Goal: Task Accomplishment & Management: Manage account settings

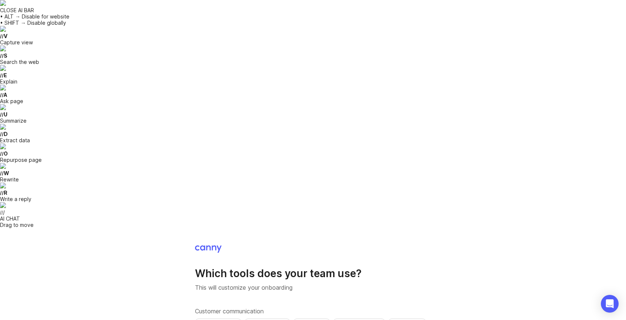
click at [318, 318] on button "Slack" at bounding box center [311, 326] width 37 height 16
click at [417, 319] on div "Zoom" at bounding box center [406, 326] width 25 height 9
click at [314, 319] on div "Slack" at bounding box center [311, 326] width 24 height 9
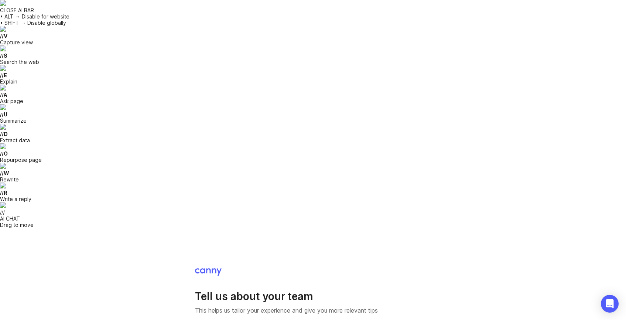
click at [226, 170] on li "51-500" at bounding box center [242, 170] width 95 height 12
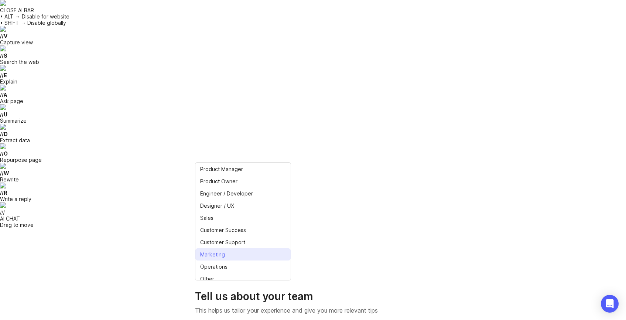
scroll to position [17, 0]
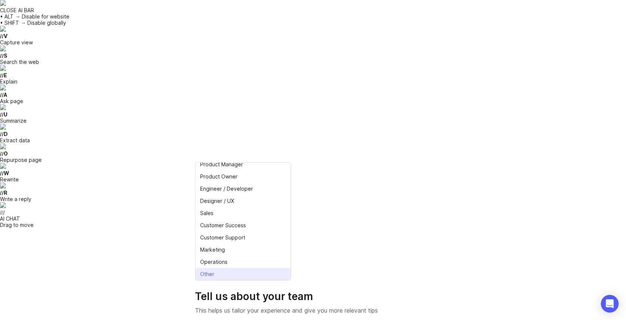
click at [242, 275] on li "Other" at bounding box center [242, 274] width 95 height 12
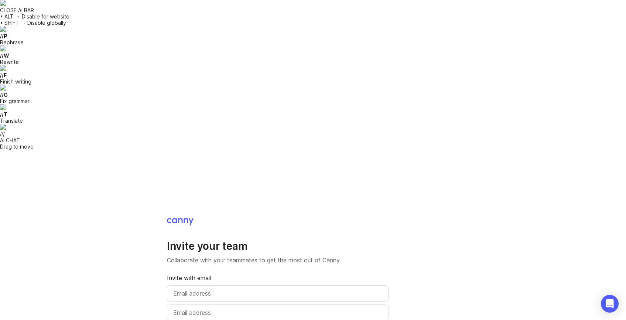
click at [297, 289] on input "text" at bounding box center [277, 293] width 209 height 9
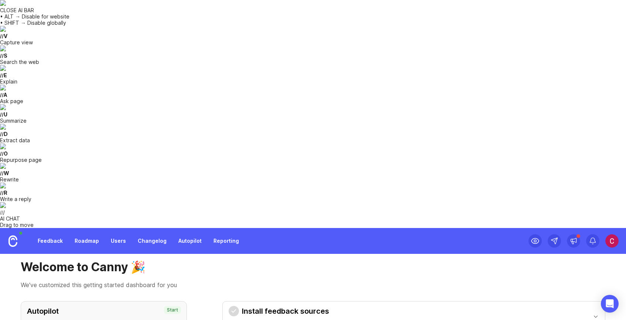
scroll to position [22, 0]
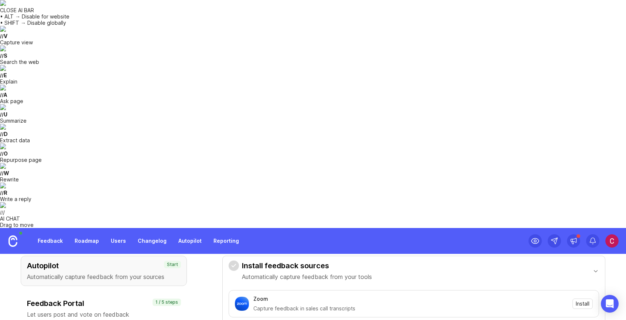
scroll to position [0, 0]
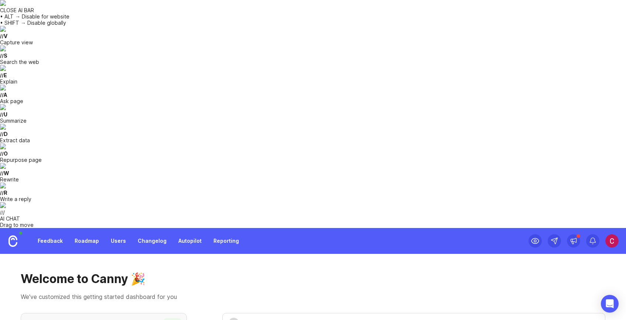
click at [46, 234] on link "Feedback" at bounding box center [50, 240] width 34 height 13
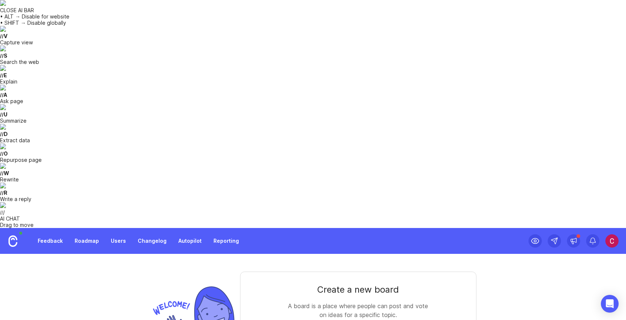
click at [610, 234] on img at bounding box center [611, 240] width 13 height 13
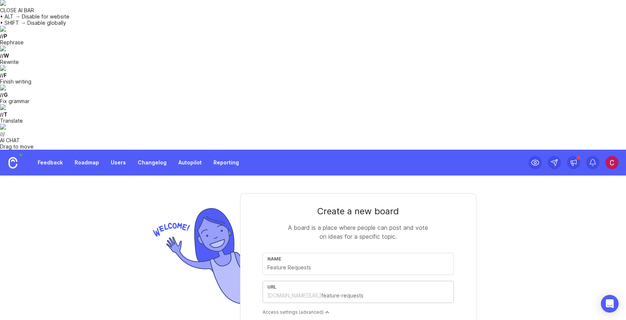
click at [372, 263] on input "text" at bounding box center [358, 267] width 182 height 8
type input "A"
type input "a"
type input "AI"
type input "ai"
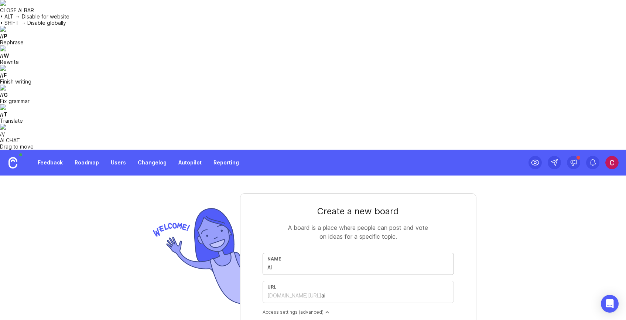
type input "AI F"
type input "ai-f"
type input "AI Fe"
type input "ai-fe"
type input "AI Fea"
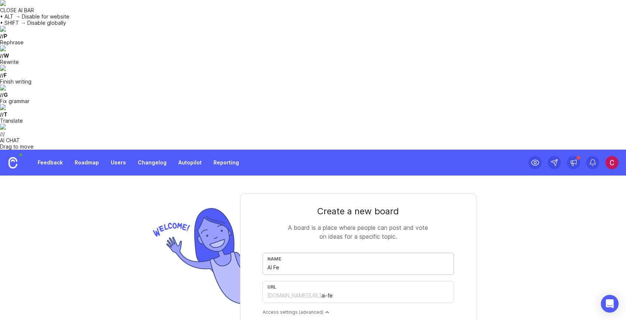
type input "ai-fea"
type input "AI Feat"
type input "ai-feat"
type input "AI Featu"
type input "ai-featu"
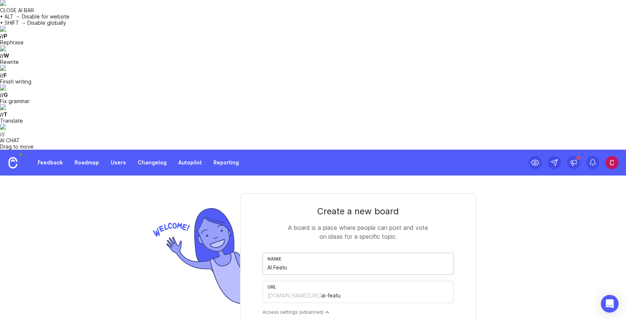
type input "AI Featur"
type input "ai-featur"
type input "AI Feature"
type input "ai-feature"
type input "AI Feature R"
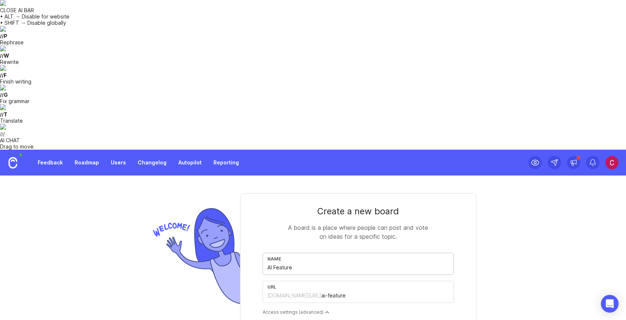
type input "ai-feature-r"
type input "AI Feature Re"
type input "ai-feature-re"
type input "AI Feature Req"
type input "ai-feature-req"
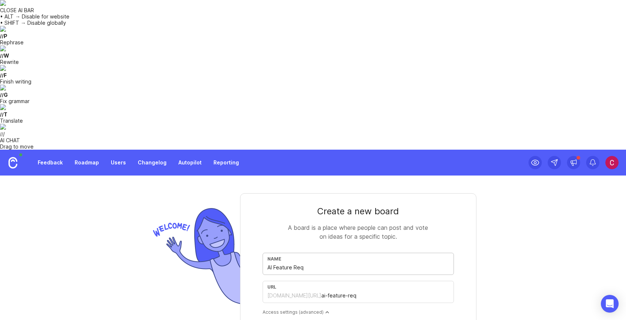
type input "AI Feature Requ"
type input "ai-feature-requ"
type input "AI Feature Reque"
type input "ai-feature-reque"
type input "AI Feature Reques"
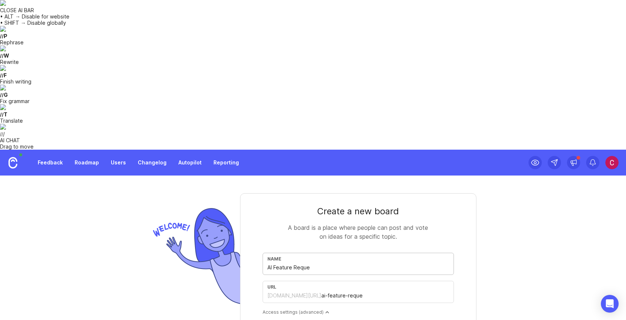
type input "ai-feature-reques"
type input "AI Feature Request"
type input "ai-feature-request"
type input "AI Feature Requests"
type input "ai-feature-requests"
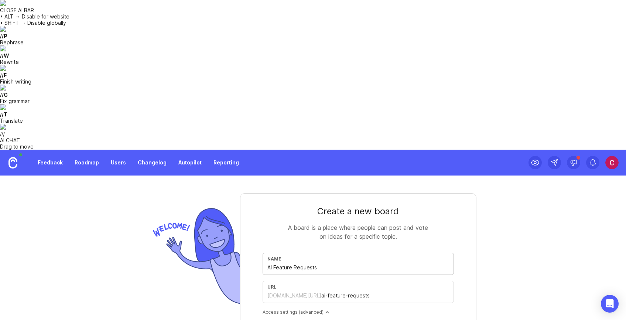
type input "AI Feature Requests"
click at [314, 309] on div "Access settings (advanced)" at bounding box center [357, 312] width 191 height 6
click at [318, 309] on div "Access settings (advanced)" at bounding box center [357, 312] width 191 height 6
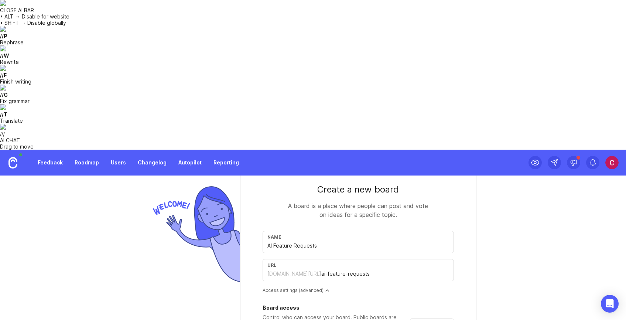
scroll to position [26, 0]
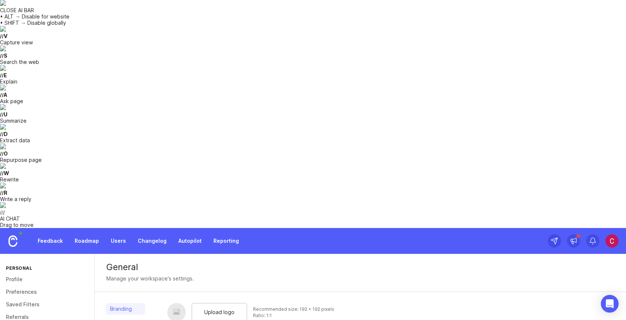
scroll to position [8, 0]
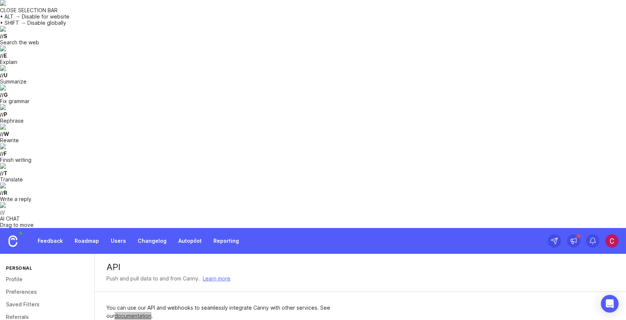
drag, startPoint x: 143, startPoint y: 90, endPoint x: 370, endPoint y: 1, distance: 244.0
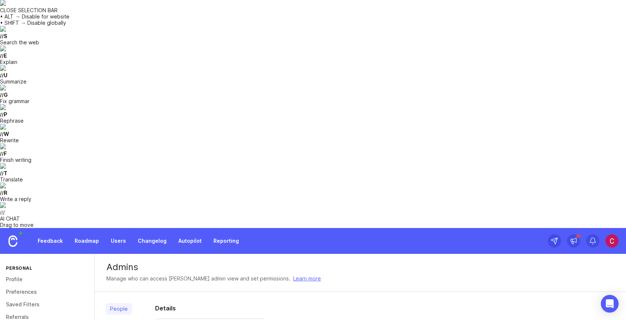
scroll to position [8, 0]
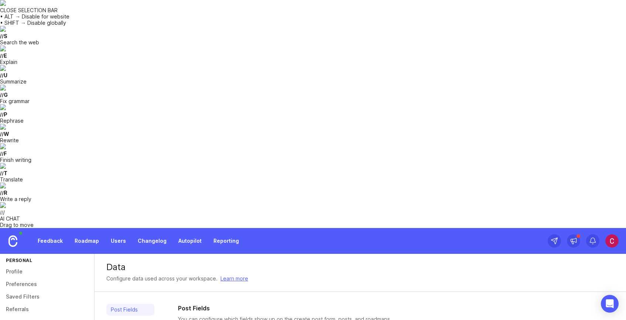
click at [122, 317] on link "Company Fields" at bounding box center [130, 323] width 48 height 12
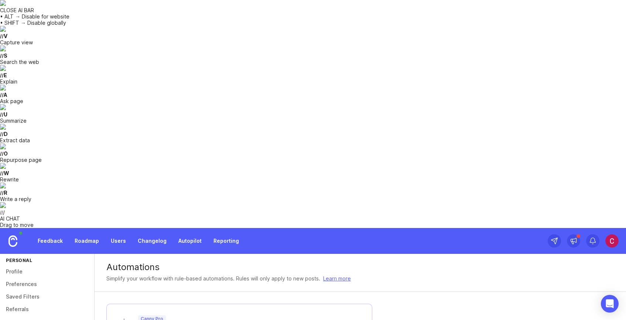
click at [34, 303] on link "Referrals" at bounding box center [47, 309] width 94 height 13
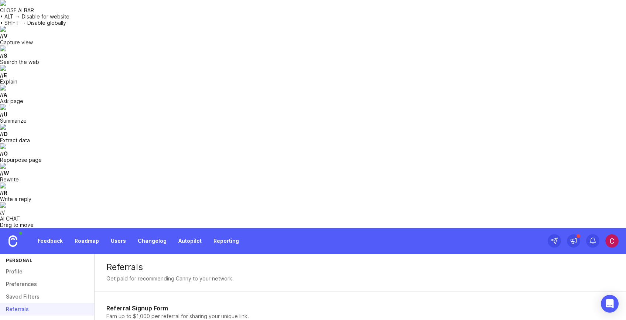
click at [24, 290] on link "Saved Filters" at bounding box center [47, 296] width 94 height 13
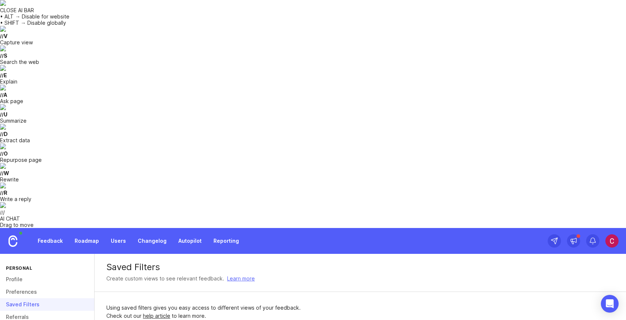
click at [23, 298] on div "Saved Filters" at bounding box center [47, 304] width 94 height 13
click at [22, 285] on link "Preferences" at bounding box center [47, 291] width 94 height 13
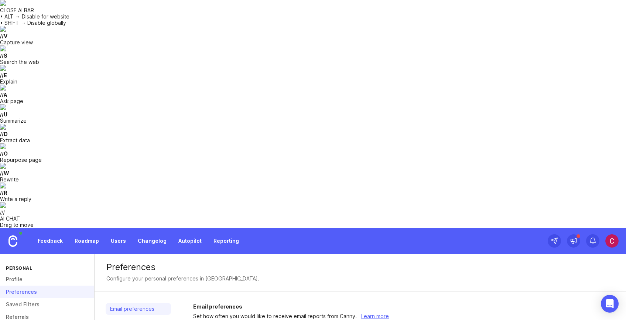
click at [26, 273] on link "Profile" at bounding box center [47, 279] width 94 height 13
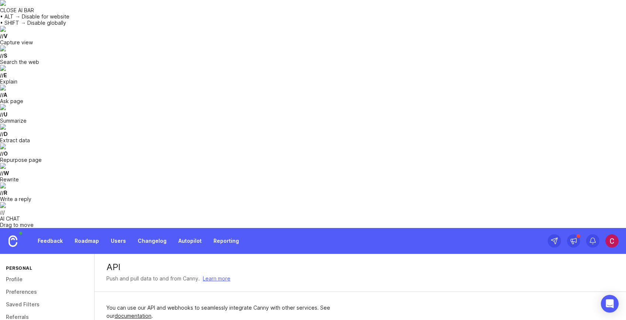
scroll to position [8, 0]
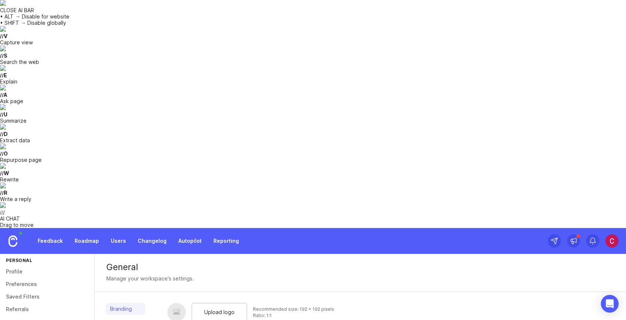
scroll to position [11, 0]
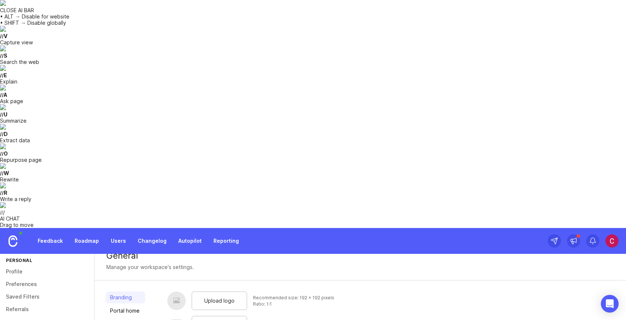
click at [134, 304] on link "Portal home" at bounding box center [125, 310] width 39 height 12
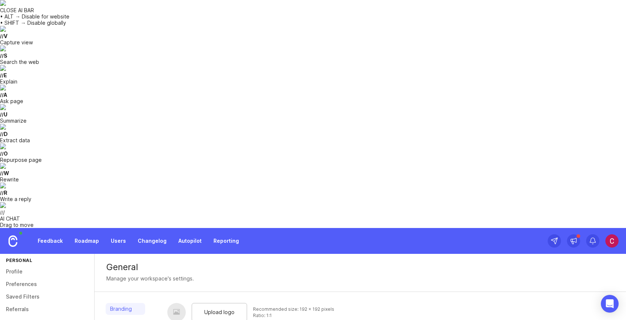
click at [56, 234] on link "Feedback" at bounding box center [50, 240] width 34 height 13
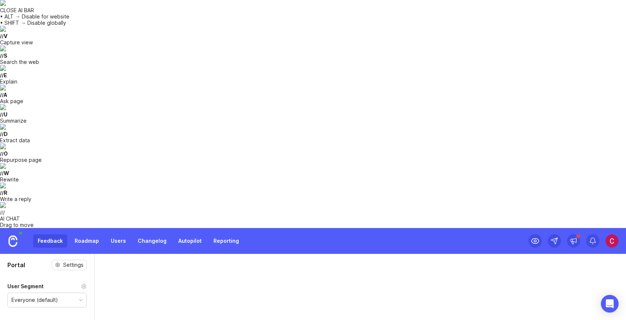
click at [60, 293] on div "Everyone (default)" at bounding box center [47, 300] width 79 height 14
click at [59, 292] on div "Everyone (default)" at bounding box center [46, 299] width 79 height 15
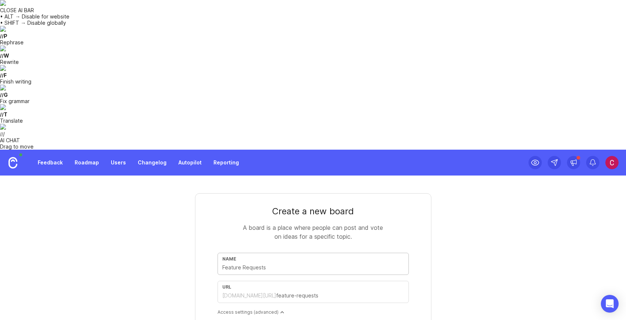
click at [289, 263] on input "text" at bounding box center [313, 267] width 182 height 8
type input "A"
type input "a"
type input "AI"
type input "ai"
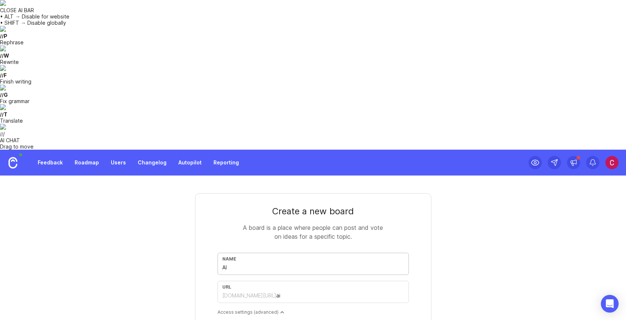
type input "AI B"
type input "ai-b"
type input "AI Bu"
type input "ai-bu"
type input "AI Bug"
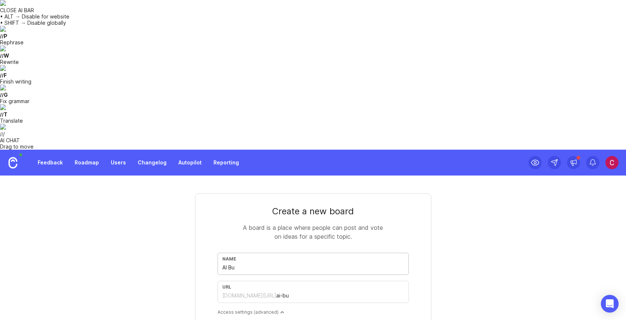
type input "ai-bug"
type input "AI Bugs"
type input "ai-bugs"
type input "AI Bugs"
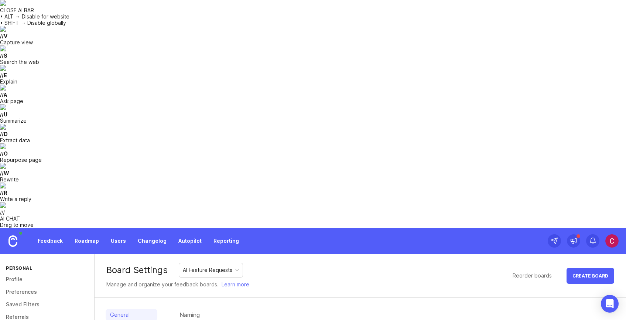
scroll to position [1, 0]
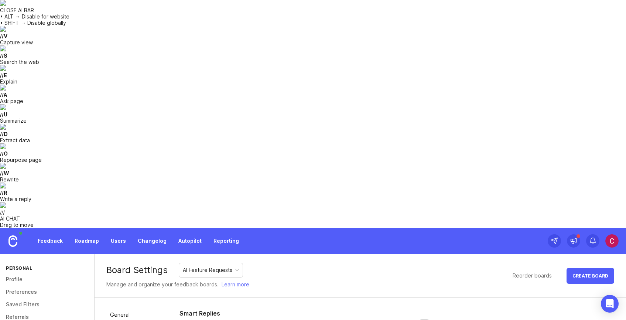
click at [127, 309] on link "General" at bounding box center [132, 315] width 52 height 12
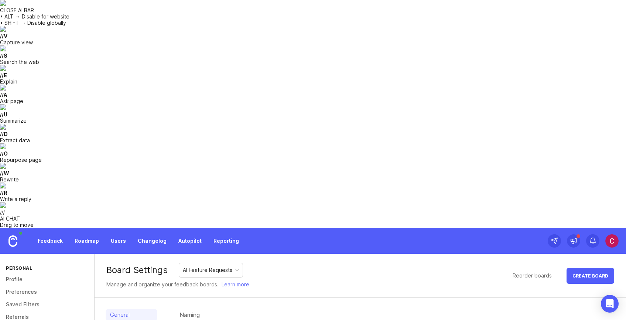
click at [211, 266] on div "AI Feature Requests" at bounding box center [207, 270] width 49 height 8
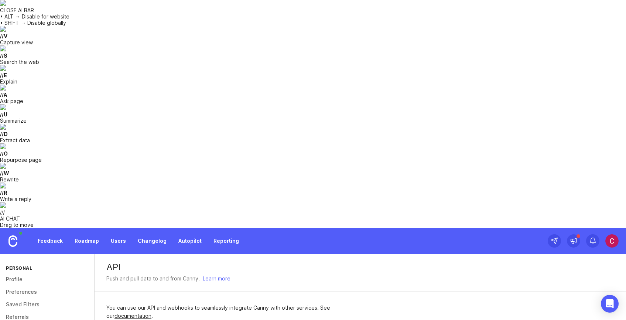
drag, startPoint x: 280, startPoint y: 98, endPoint x: 165, endPoint y: 103, distance: 114.9
copy span "3f2e02c3-985f-b800-0c82-ee32d98dfb0d"
click at [52, 234] on link "Feedback" at bounding box center [50, 240] width 34 height 13
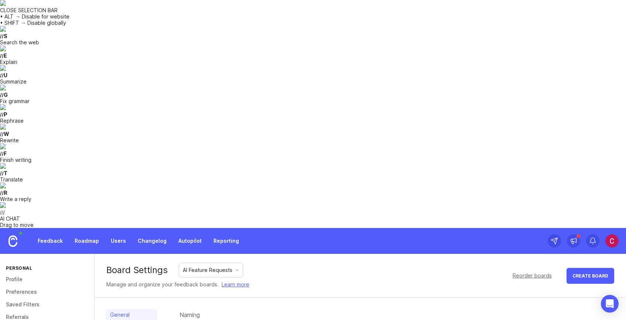
drag, startPoint x: 296, startPoint y: 170, endPoint x: 233, endPoint y: 167, distance: 62.5
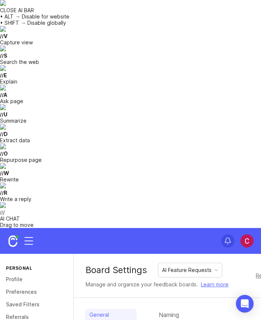
click at [27, 228] on div "Feedback Roadmap Users Changelog Autopilot Reporting" at bounding box center [17, 241] width 35 height 26
click at [28, 235] on icon at bounding box center [29, 241] width 12 height 12
click at [28, 43] on link "Feedback" at bounding box center [130, 46] width 245 height 10
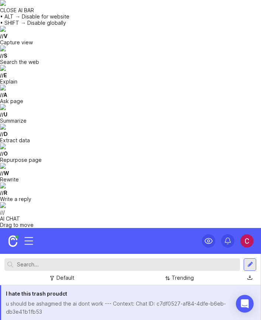
click at [65, 299] on div "u should be ashagmed the ai dont work --- Context: Chat ID: c7df0527-af84-4dfe-…" at bounding box center [130, 307] width 249 height 16
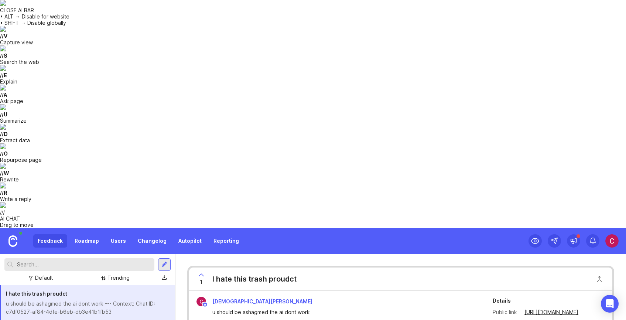
scroll to position [4, 0]
click at [183, 234] on link "Autopilot" at bounding box center [190, 240] width 32 height 13
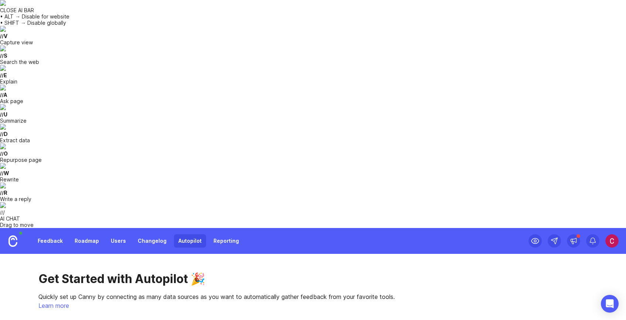
click at [77, 234] on link "Roadmap" at bounding box center [86, 240] width 33 height 13
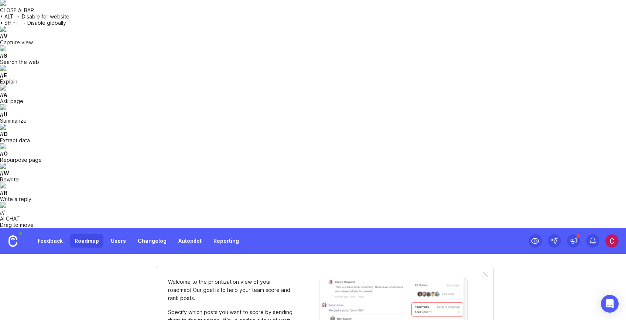
click at [56, 234] on link "Feedback" at bounding box center [50, 240] width 34 height 13
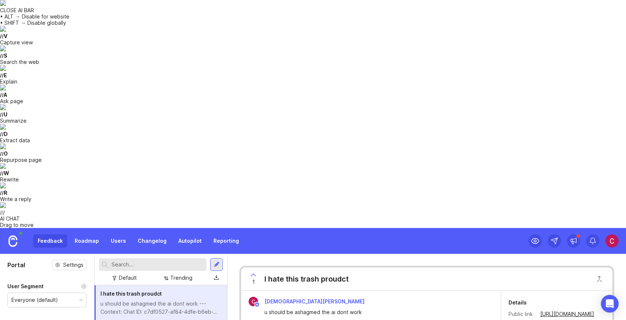
click at [145, 299] on div "u should be ashagmed the ai dont work --- Context: Chat ID: c7df0527-af84-4dfe-…" at bounding box center [160, 307] width 121 height 16
click at [163, 289] on div "I hate this trash proudct" at bounding box center [160, 293] width 121 height 8
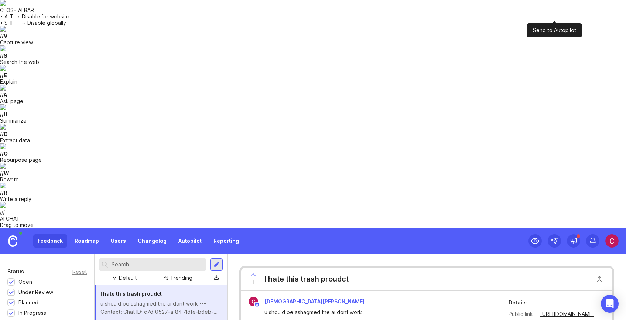
click at [261, 237] on icon at bounding box center [553, 240] width 7 height 7
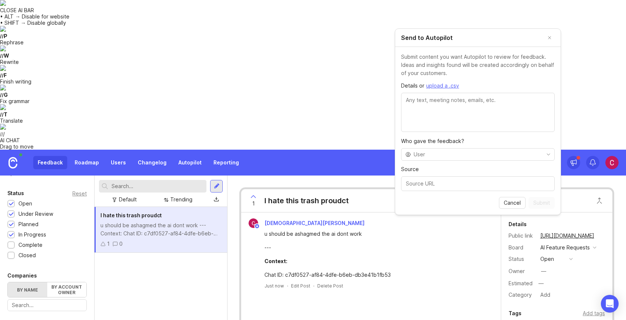
click at [261, 100] on textarea "Details or upload a .csv" at bounding box center [478, 112] width 154 height 39
type textarea "."
click at [261, 161] on div "Details or upload a .csv . Who gave the feedback? Source" at bounding box center [478, 136] width 154 height 109
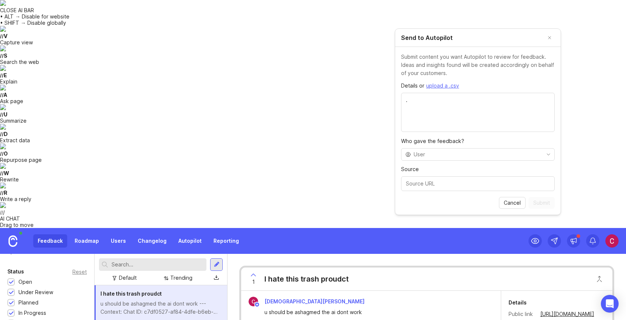
click at [261, 158] on input "toggle menu" at bounding box center [477, 154] width 128 height 8
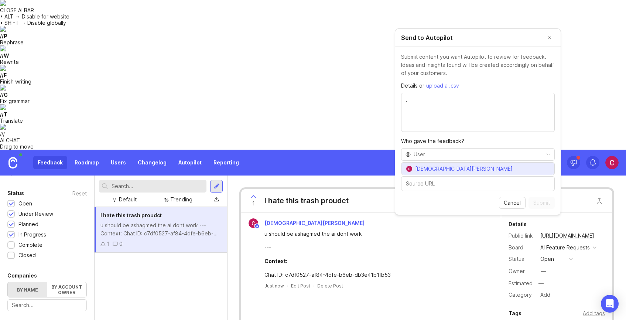
click at [261, 167] on span "[DEMOGRAPHIC_DATA][PERSON_NAME]" at bounding box center [463, 169] width 97 height 8
type input "[DEMOGRAPHIC_DATA][PERSON_NAME]"
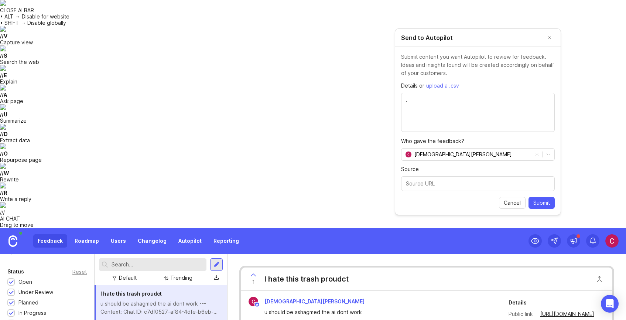
click at [261, 206] on span "Submit" at bounding box center [541, 202] width 17 height 7
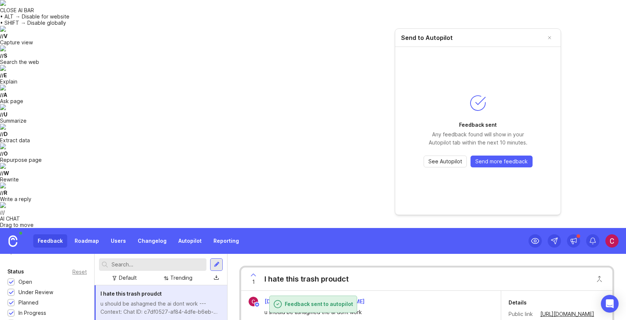
click at [261, 164] on span "See Autopilot" at bounding box center [445, 161] width 34 height 7
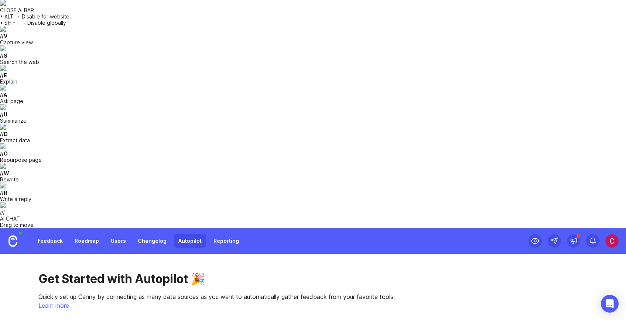
click at [142, 234] on link "Changelog" at bounding box center [152, 240] width 38 height 13
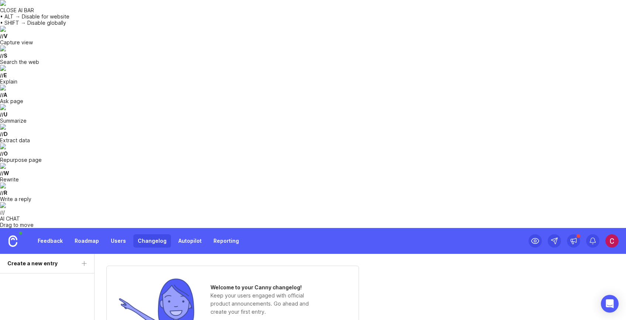
click at [114, 234] on link "Users" at bounding box center [118, 240] width 24 height 13
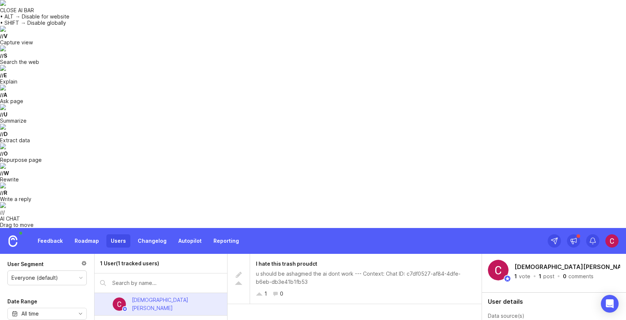
click at [75, 234] on link "Roadmap" at bounding box center [86, 240] width 33 height 13
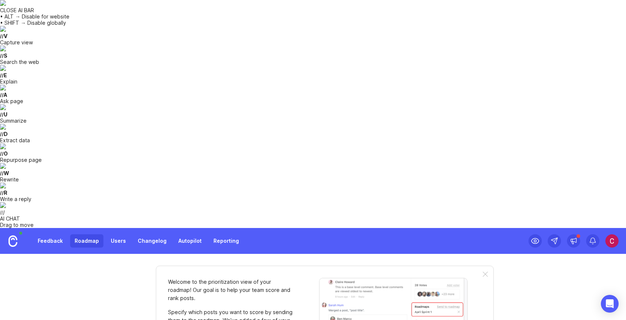
click at [117, 234] on link "Users" at bounding box center [118, 240] width 24 height 13
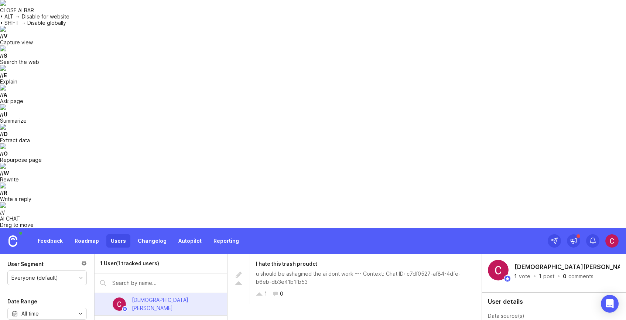
click at [38, 234] on link "Feedback" at bounding box center [50, 240] width 34 height 13
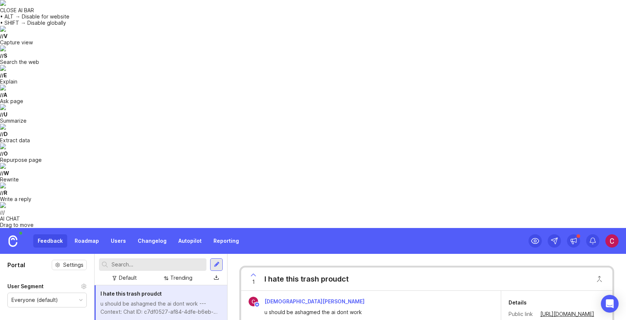
click at [162, 299] on div "u should be ashagmed the ai dont work --- Context: Chat ID: c7df0527-af84-4dfe-…" at bounding box center [160, 307] width 121 height 16
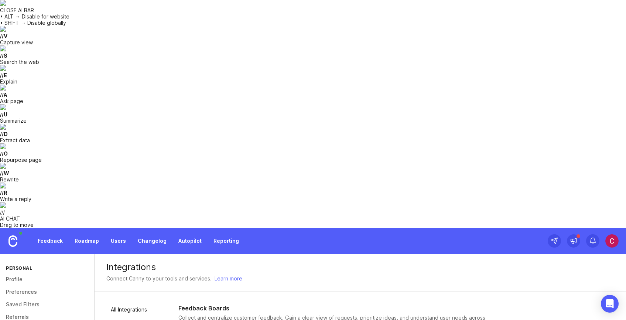
scroll to position [8, 0]
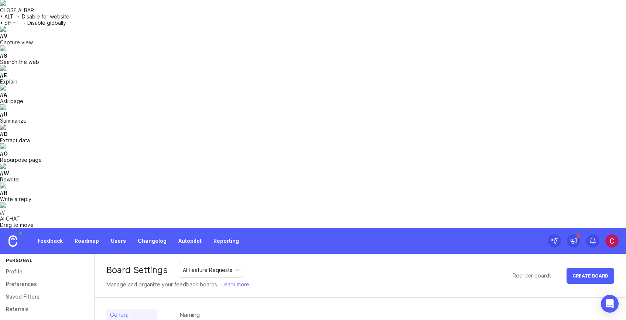
click at [23, 273] on link "Profile" at bounding box center [47, 279] width 94 height 13
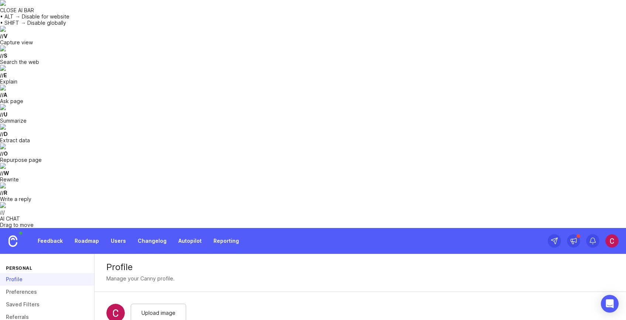
click at [30, 285] on link "Preferences" at bounding box center [47, 291] width 94 height 13
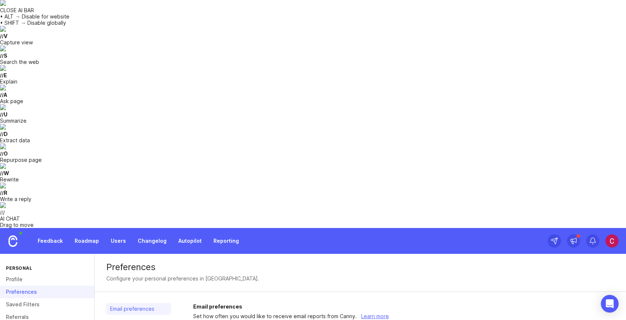
click at [33, 298] on link "Saved Filters" at bounding box center [47, 304] width 94 height 13
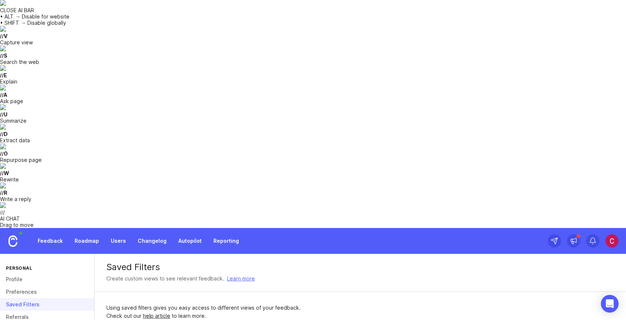
click at [37, 310] on link "Referrals" at bounding box center [47, 316] width 94 height 13
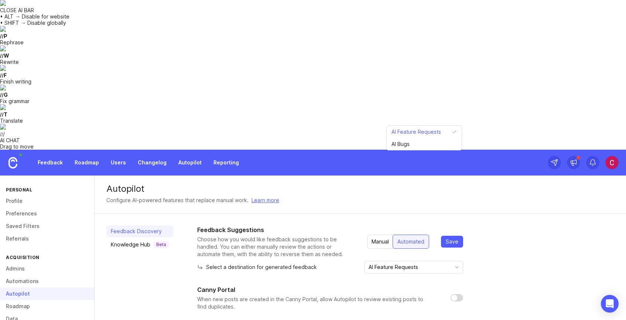
click at [261, 263] on input "AI Feature Requests" at bounding box center [409, 267] width 82 height 8
click at [261, 225] on div "Feedback Suggestions Choose how you would like feedback suggestions to be handl…" at bounding box center [330, 288] width 266 height 126
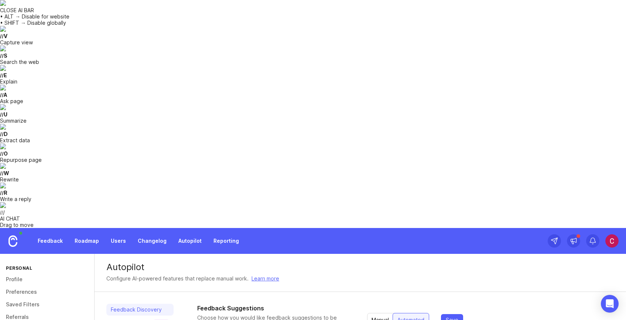
checkbox input "false"
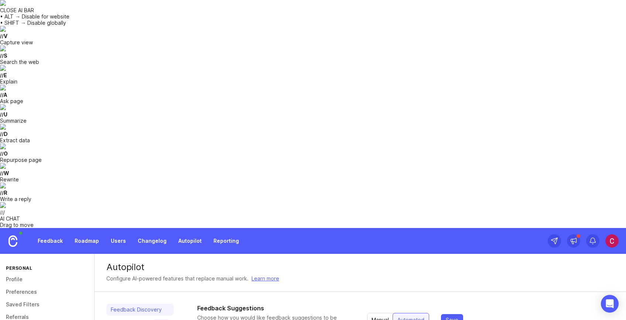
click at [131, 319] on div "Knowledge Hub Beta" at bounding box center [140, 322] width 58 height 7
